Goal: Task Accomplishment & Management: Complete application form

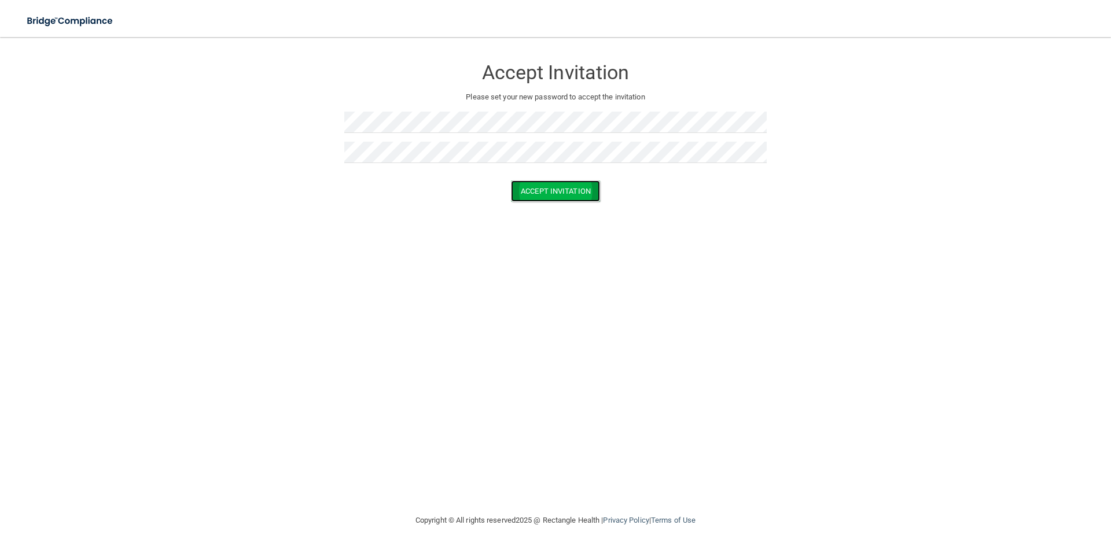
click at [569, 190] on button "Accept Invitation" at bounding box center [555, 191] width 89 height 21
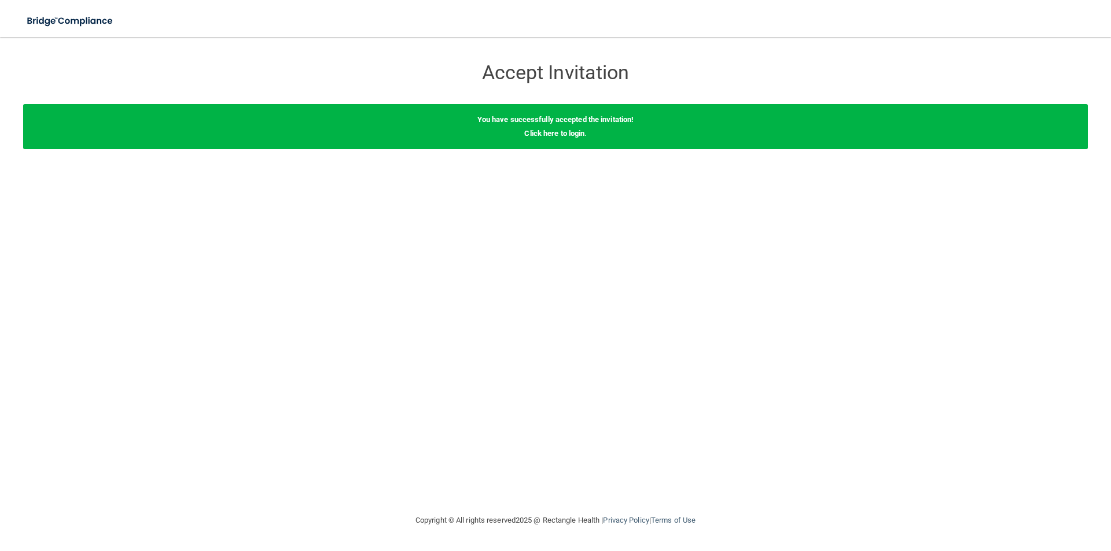
click at [559, 140] on div "You have successfully accepted the invitation! Click here to login ." at bounding box center [555, 126] width 1065 height 45
click at [540, 135] on link "Click here to login" at bounding box center [554, 133] width 60 height 9
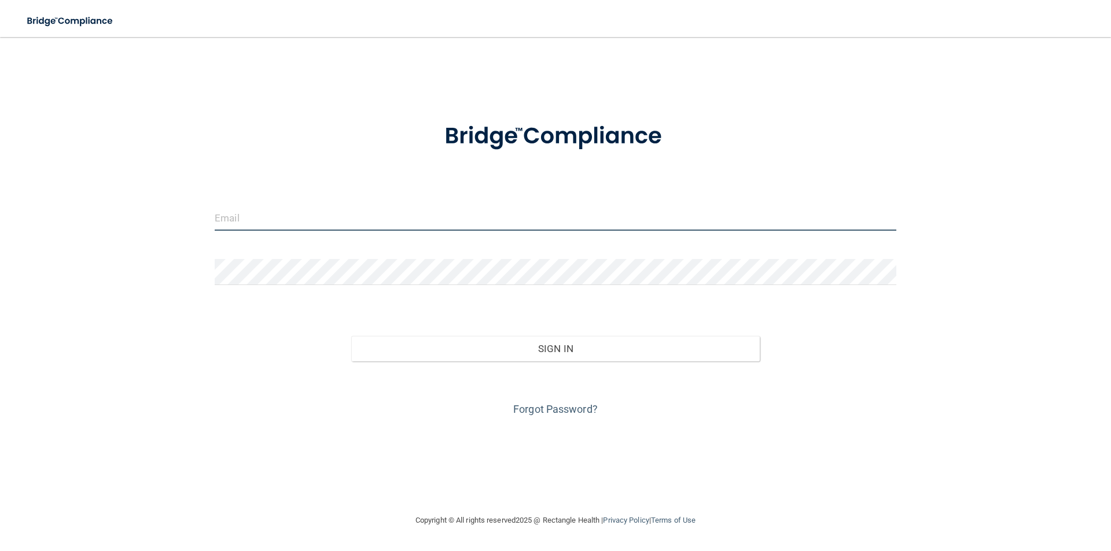
type input "[EMAIL_ADDRESS][DOMAIN_NAME]"
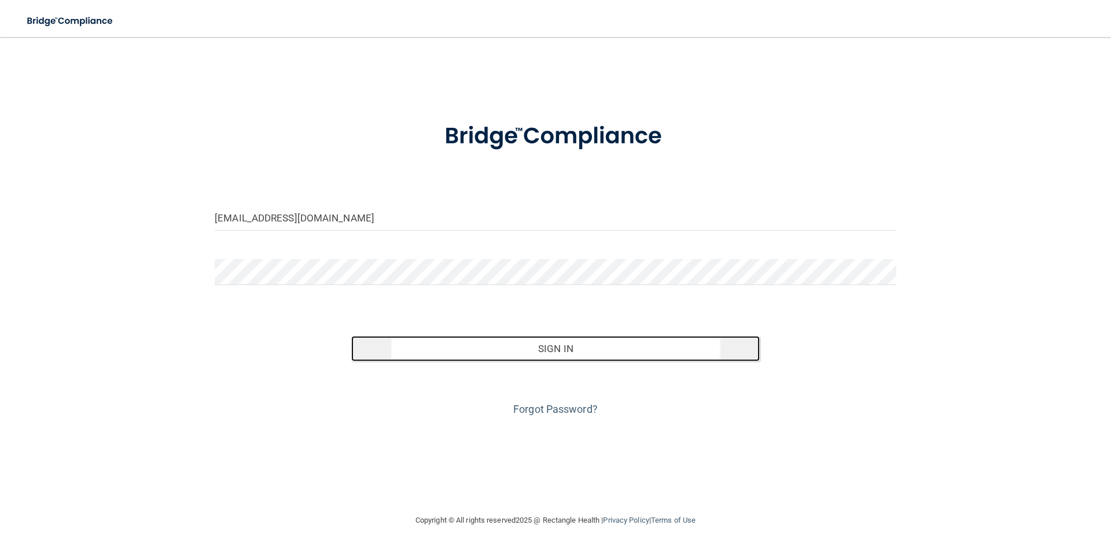
click at [554, 352] on button "Sign In" at bounding box center [555, 348] width 409 height 25
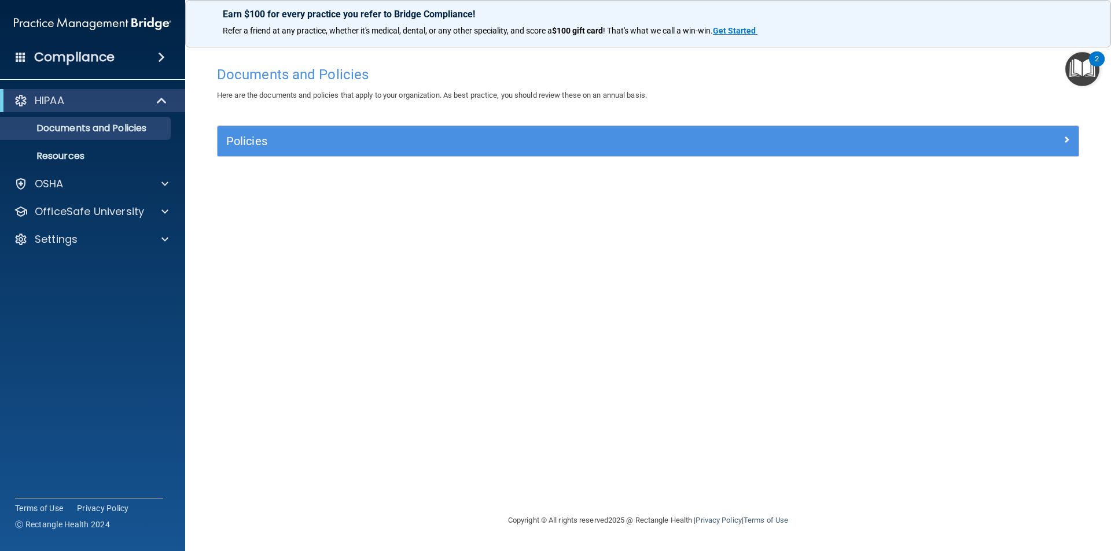
click at [1101, 58] on div "2" at bounding box center [1097, 58] width 16 height 15
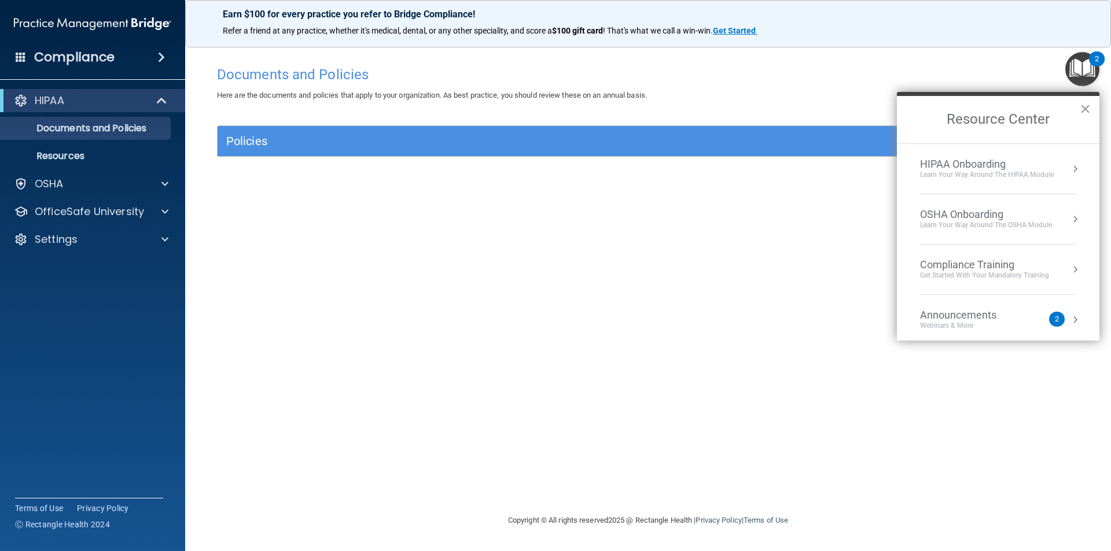
click at [1003, 174] on div "Learn Your Way around the HIPAA module" at bounding box center [987, 175] width 134 height 10
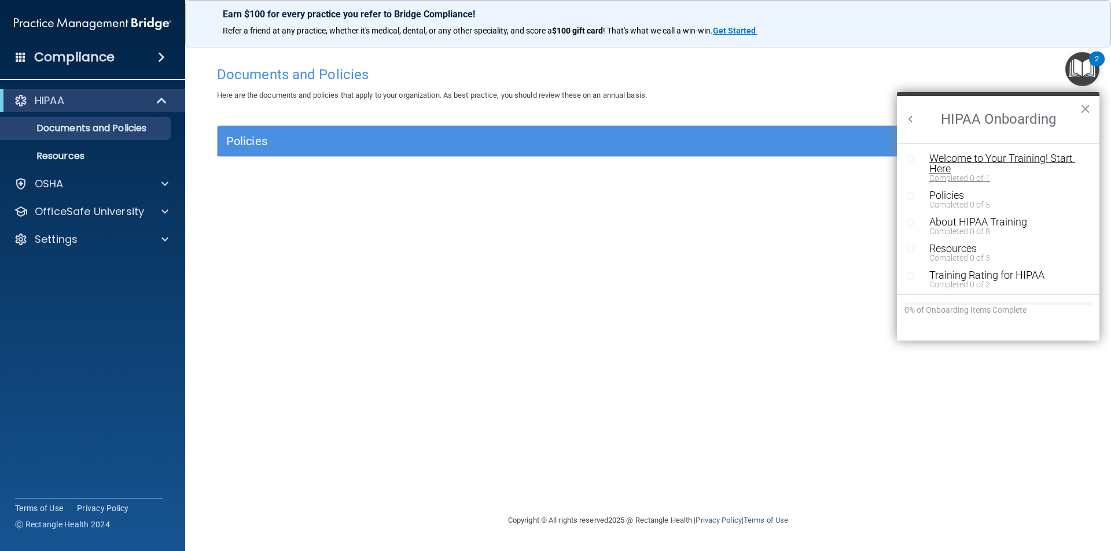
click at [977, 159] on div "Welcome to Your Training! Start Here" at bounding box center [1002, 163] width 146 height 21
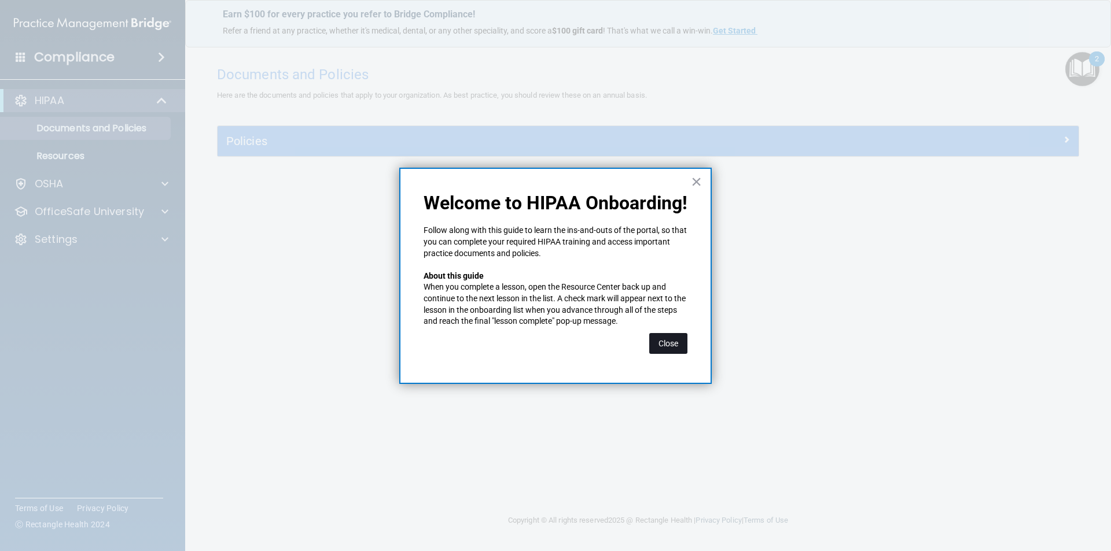
click at [661, 347] on button "Close" at bounding box center [668, 343] width 38 height 21
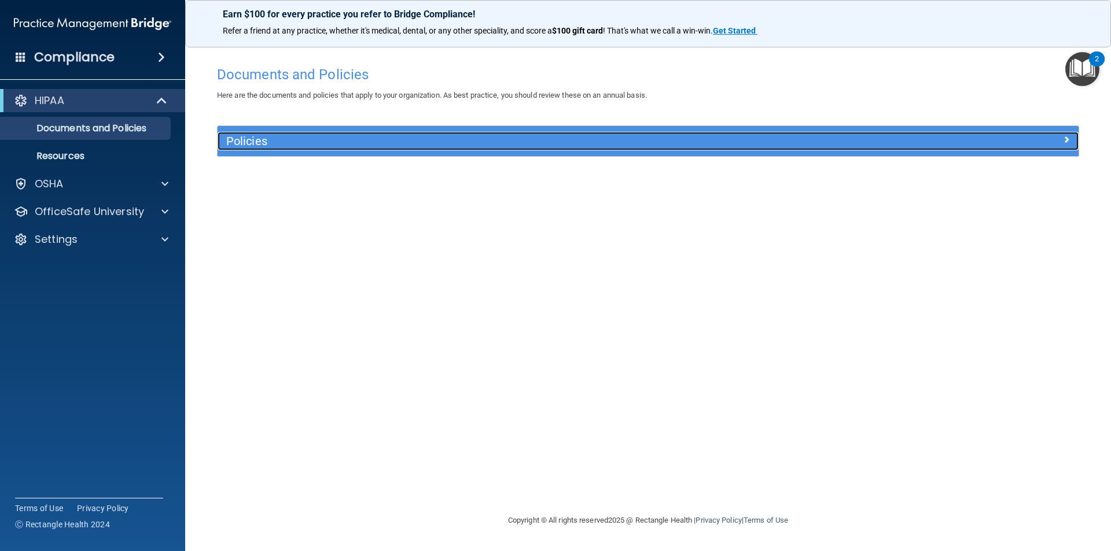
click at [754, 149] on div "Policies" at bounding box center [541, 141] width 646 height 19
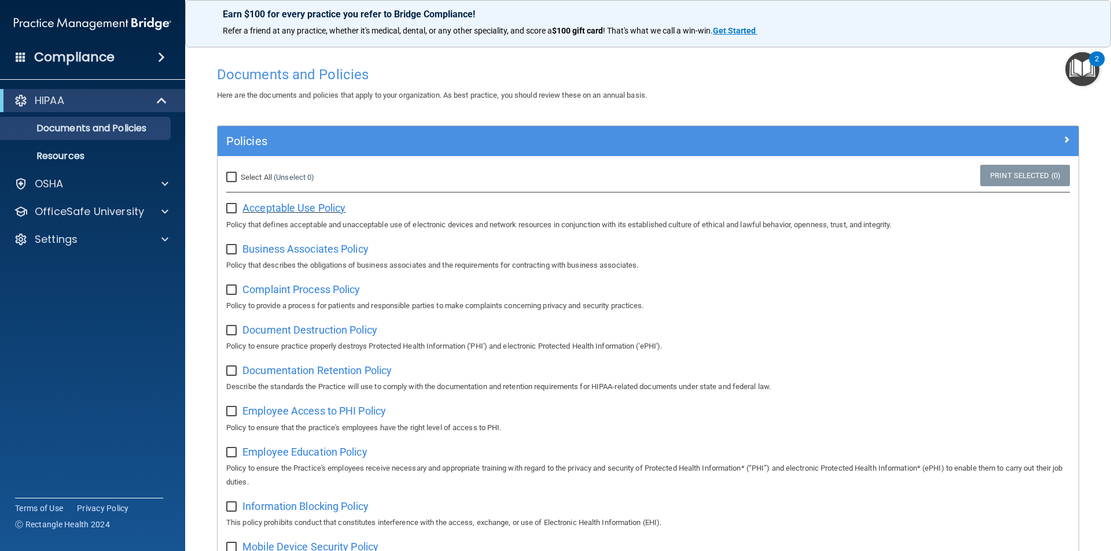
click at [296, 207] on span "Acceptable Use Policy" at bounding box center [293, 208] width 103 height 12
